Goal: Transaction & Acquisition: Obtain resource

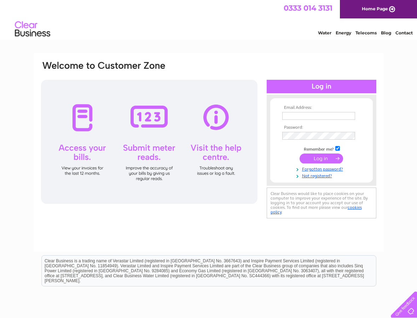
type input "[EMAIL_ADDRESS][DOMAIN_NAME]"
click at [315, 156] on input "submit" at bounding box center [322, 158] width 44 height 10
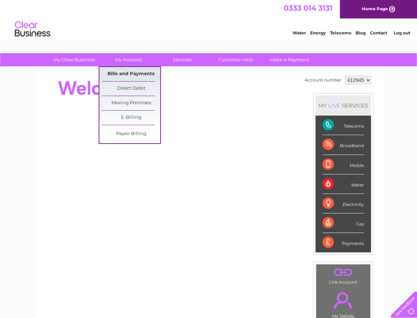
click at [126, 73] on link "Bills and Payments" at bounding box center [131, 74] width 58 height 14
click at [131, 71] on link "Bills and Payments" at bounding box center [131, 74] width 58 height 14
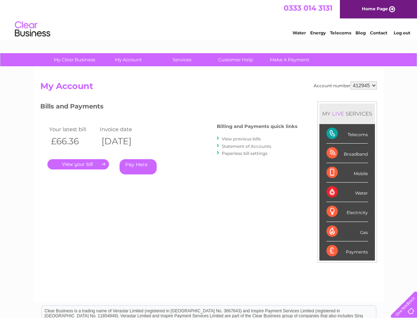
click at [75, 165] on link "." at bounding box center [78, 164] width 62 height 10
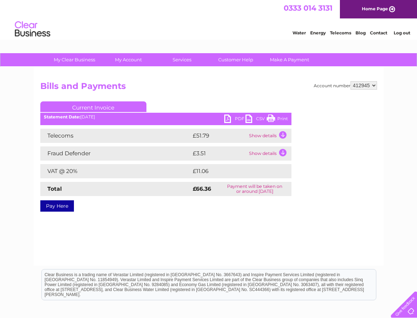
click at [237, 119] on link "PDF" at bounding box center [234, 119] width 21 height 10
click at [237, 118] on link "PDF" at bounding box center [234, 119] width 21 height 10
